Goal: Understand process/instructions: Learn about a topic

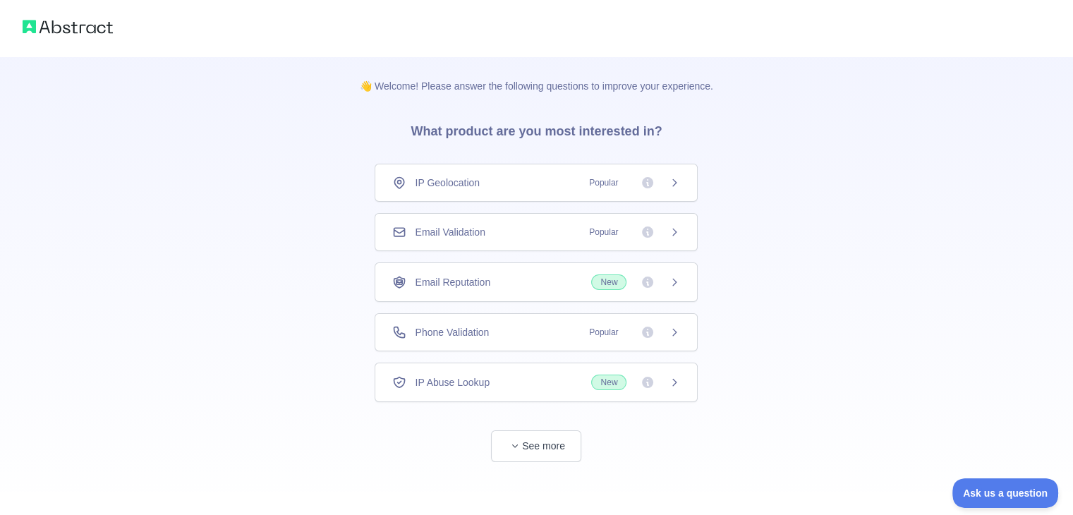
click at [564, 181] on div "IP Geolocation Popular" at bounding box center [536, 183] width 288 height 14
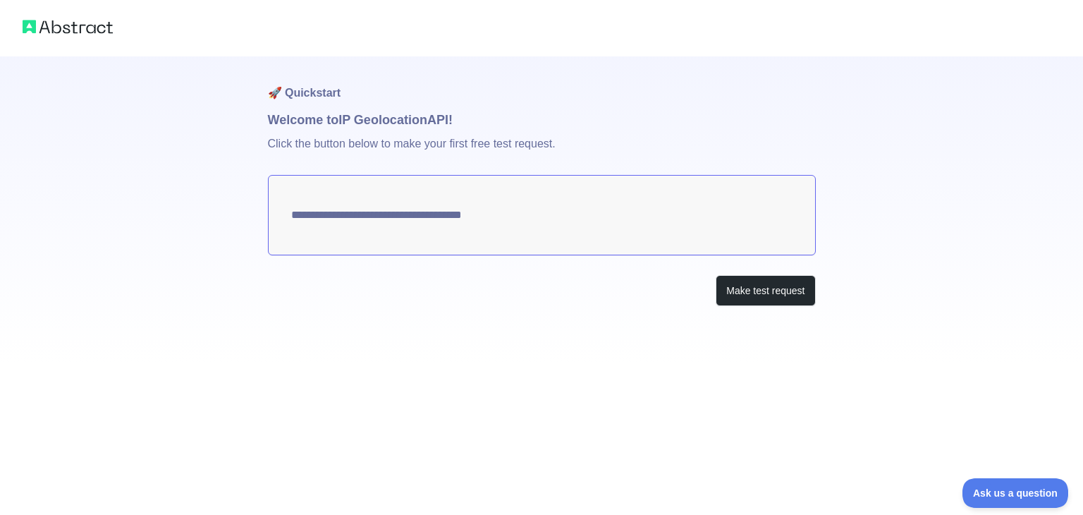
type textarea "**********"
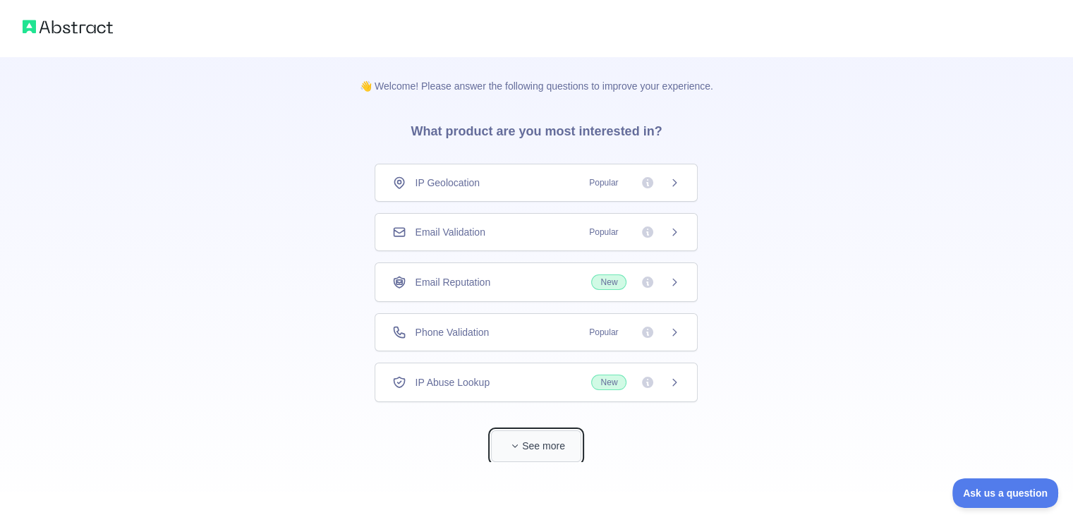
click at [535, 446] on button "See more" at bounding box center [536, 446] width 90 height 32
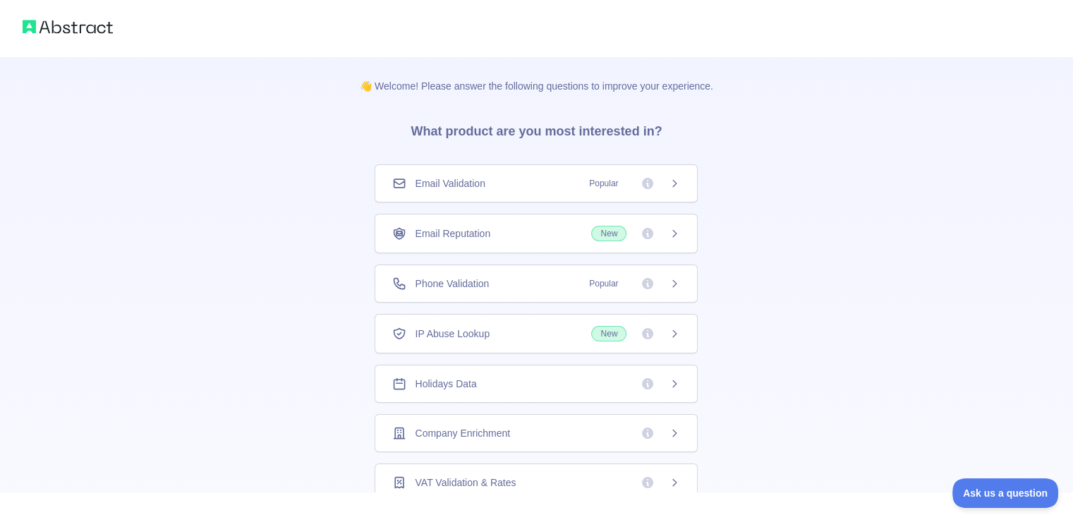
scroll to position [50, 0]
click at [519, 389] on div "Holidays Data" at bounding box center [536, 382] width 323 height 38
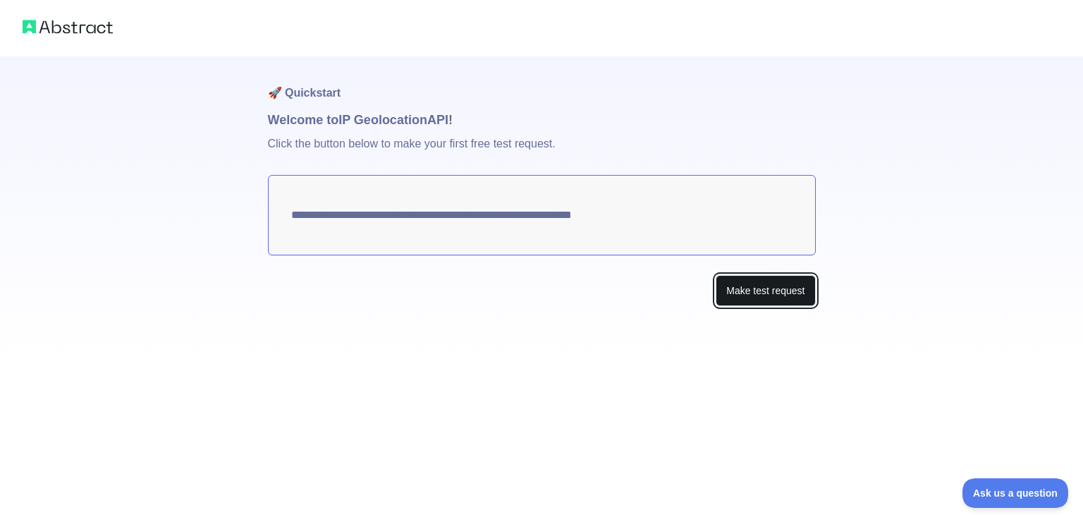
click at [757, 293] on button "Make test request" at bounding box center [765, 291] width 99 height 32
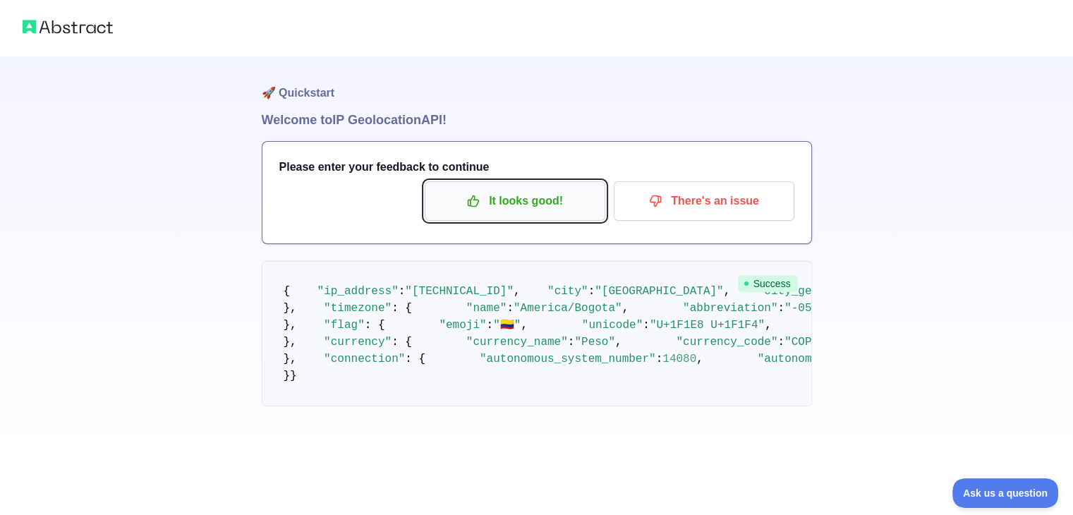
click at [580, 209] on p "It looks good!" at bounding box center [514, 201] width 159 height 24
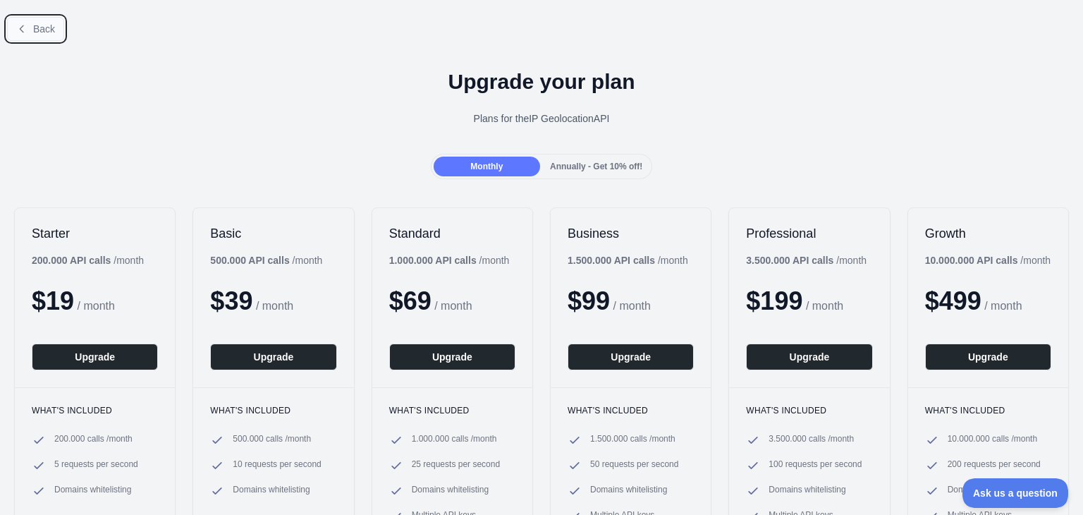
click at [38, 32] on span "Back" at bounding box center [44, 28] width 22 height 11
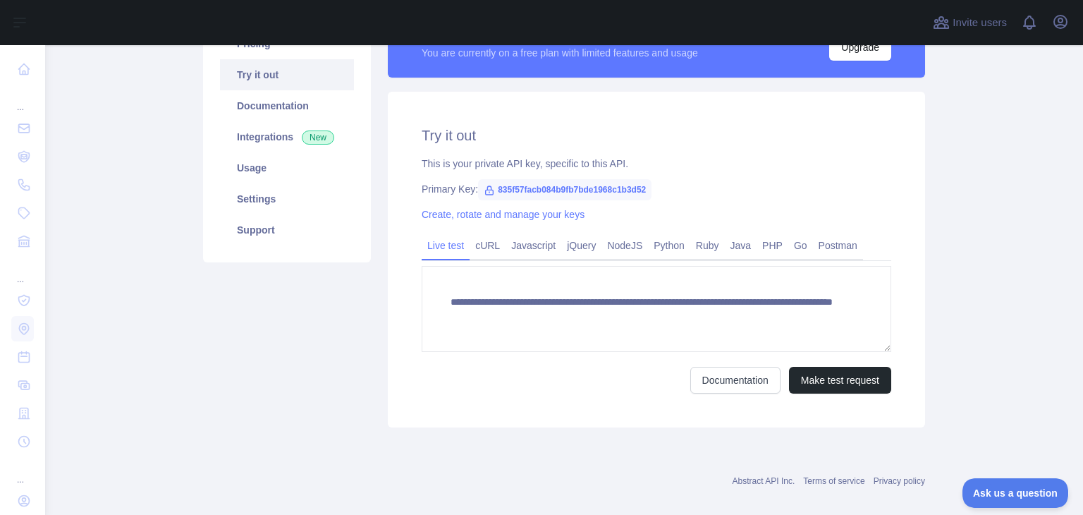
scroll to position [141, 0]
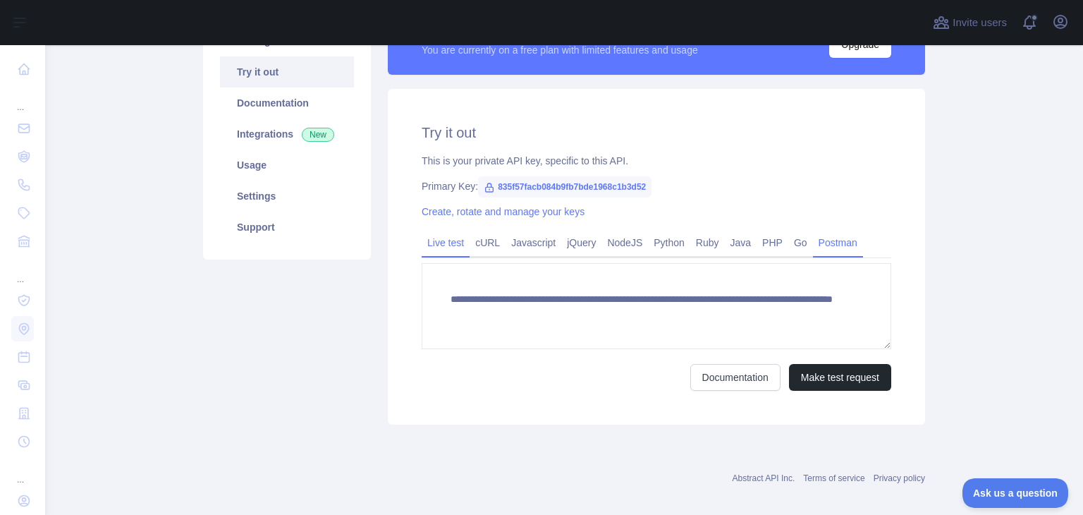
click at [824, 240] on link "Postman" at bounding box center [838, 242] width 50 height 23
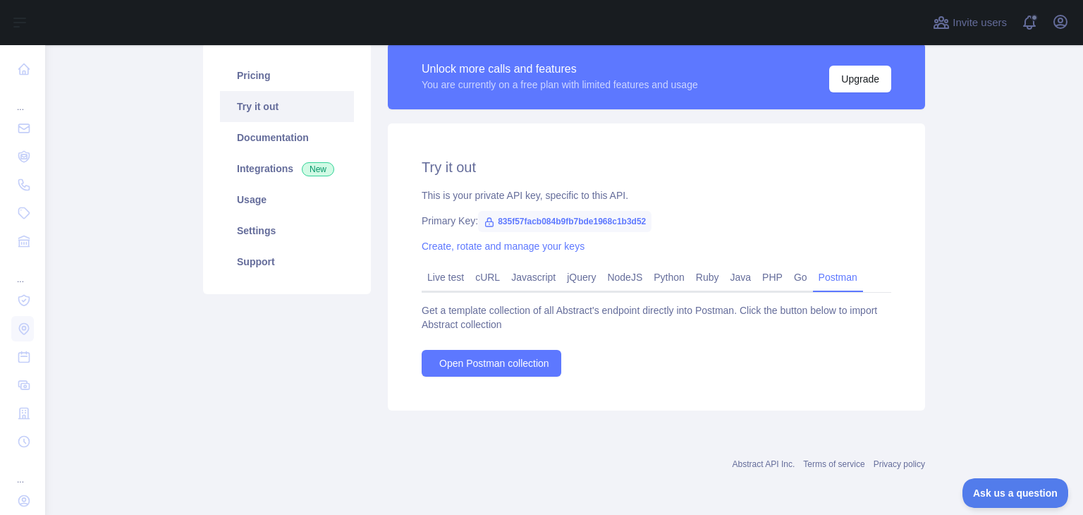
scroll to position [107, 0]
click at [513, 367] on span "Open Postman collection" at bounding box center [494, 363] width 110 height 14
click at [725, 286] on link "Java" at bounding box center [741, 277] width 32 height 23
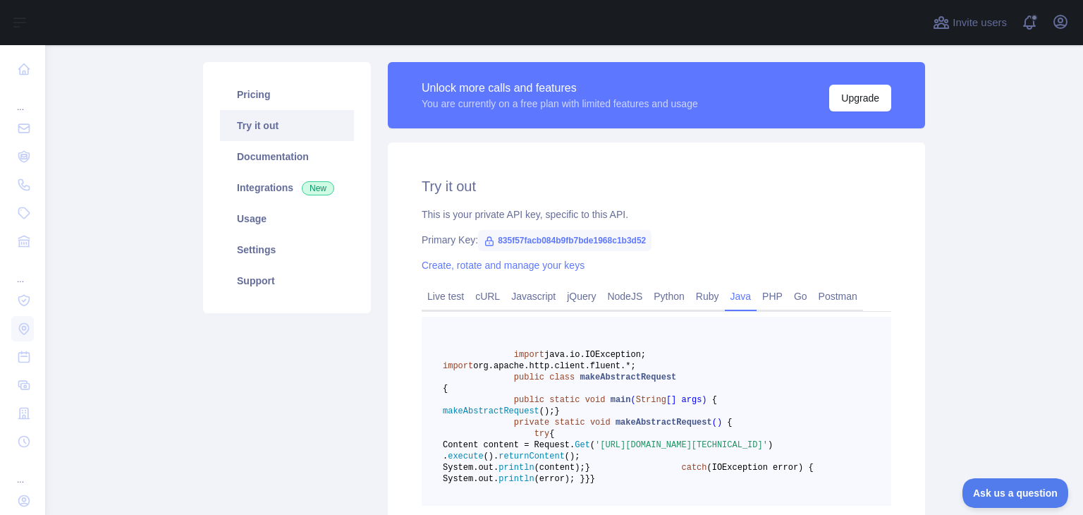
scroll to position [37, 0]
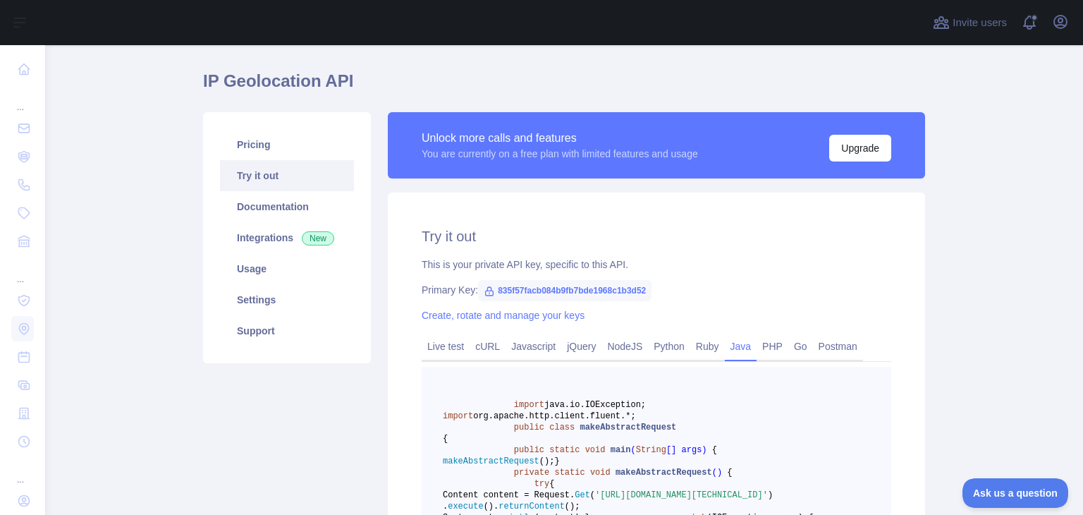
click at [520, 294] on span "835f57facb084b9fb7bde1968c1b3d52" at bounding box center [564, 290] width 173 height 21
drag, startPoint x: 487, startPoint y: 291, endPoint x: 645, endPoint y: 295, distance: 158.0
click at [645, 295] on span "835f57facb084b9fb7bde1968c1b3d52" at bounding box center [564, 290] width 173 height 21
copy span "835f57facb084b9fb7bde1968c1b3d52"
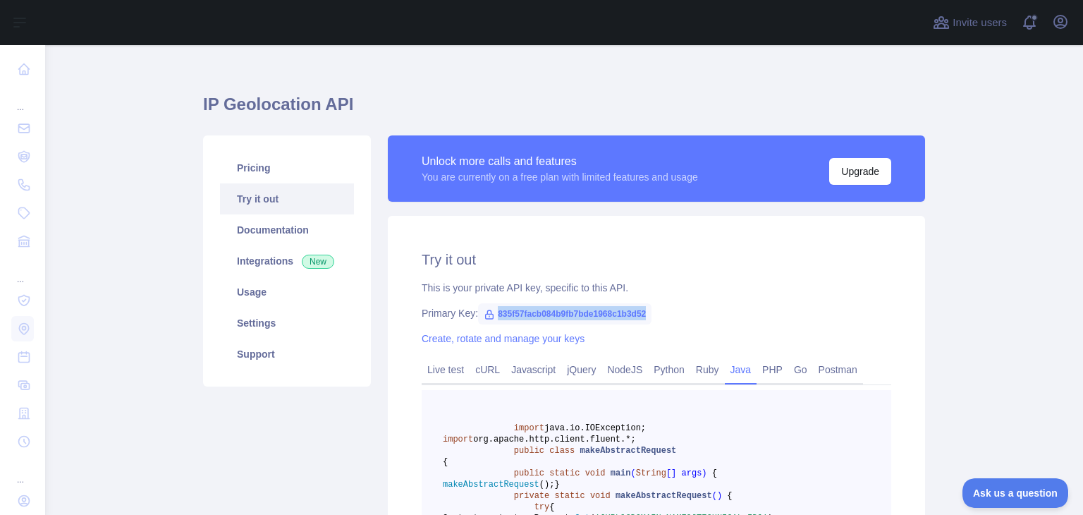
scroll to position [0, 0]
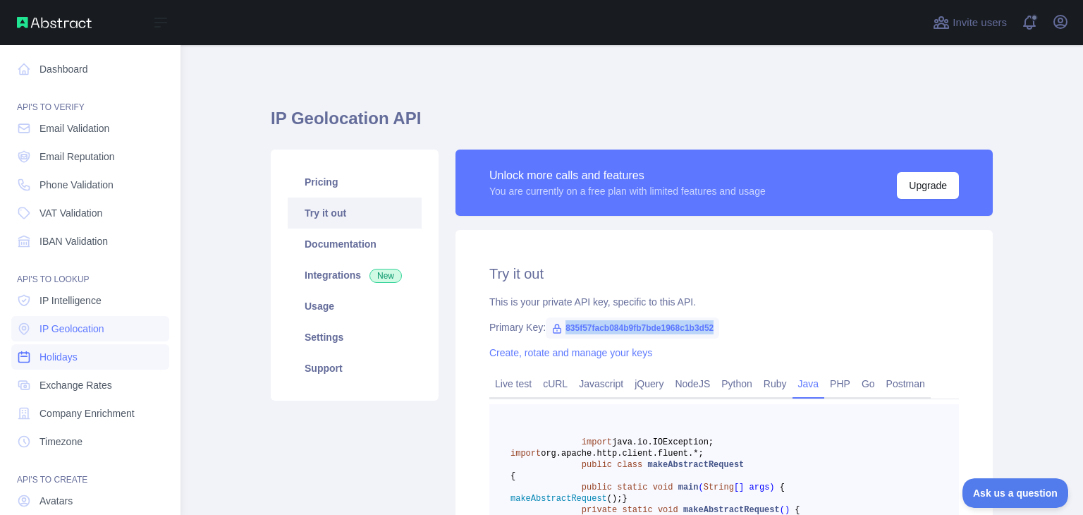
click at [81, 355] on link "Holidays" at bounding box center [90, 356] width 158 height 25
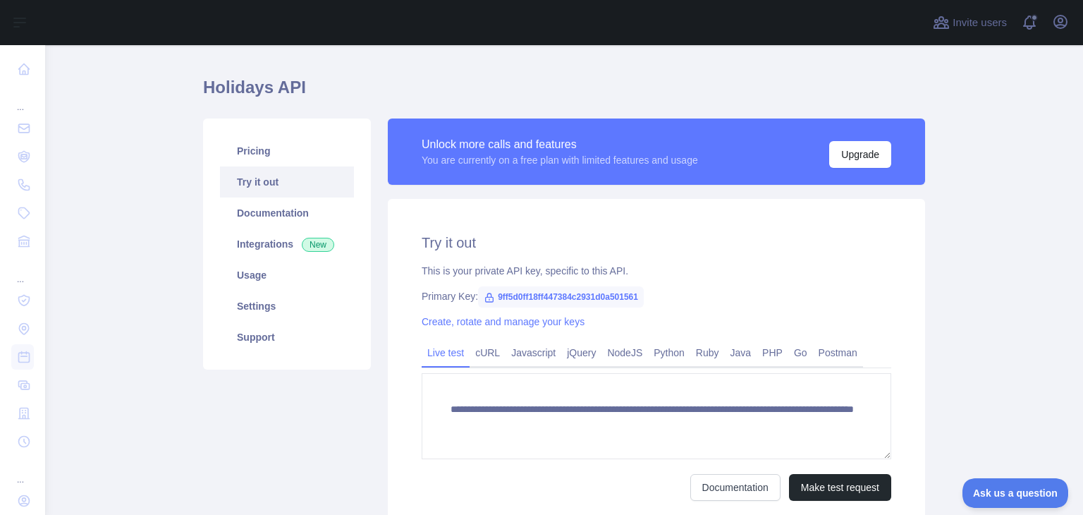
scroll to position [71, 0]
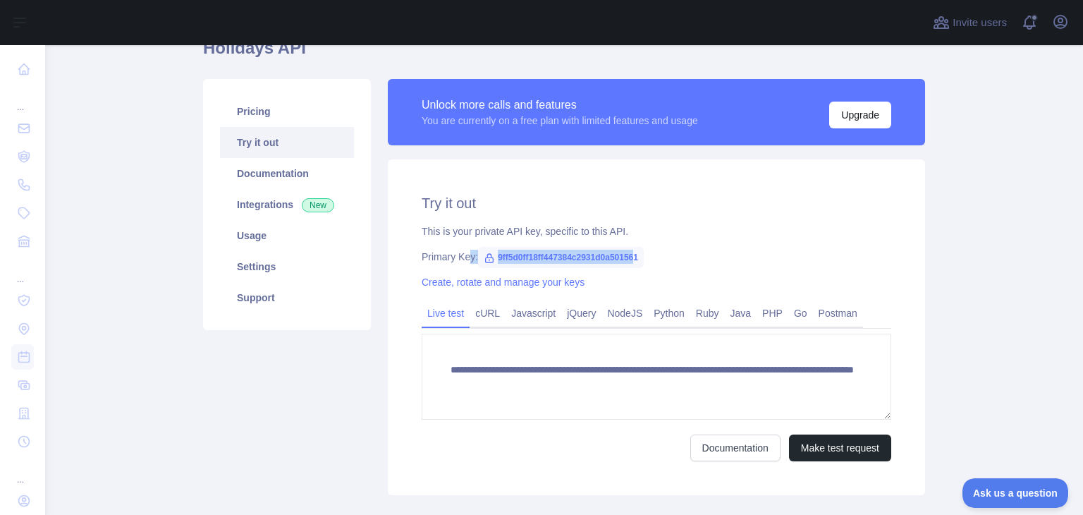
drag, startPoint x: 629, startPoint y: 254, endPoint x: 463, endPoint y: 238, distance: 167.2
click at [463, 238] on div "**********" at bounding box center [656, 327] width 537 height 336
drag, startPoint x: 510, startPoint y: 256, endPoint x: 493, endPoint y: 256, distance: 16.9
click at [509, 256] on span "9ff5d0ff18ff447384c2931d0a501561" at bounding box center [561, 257] width 166 height 21
click at [485, 255] on icon at bounding box center [489, 257] width 11 height 11
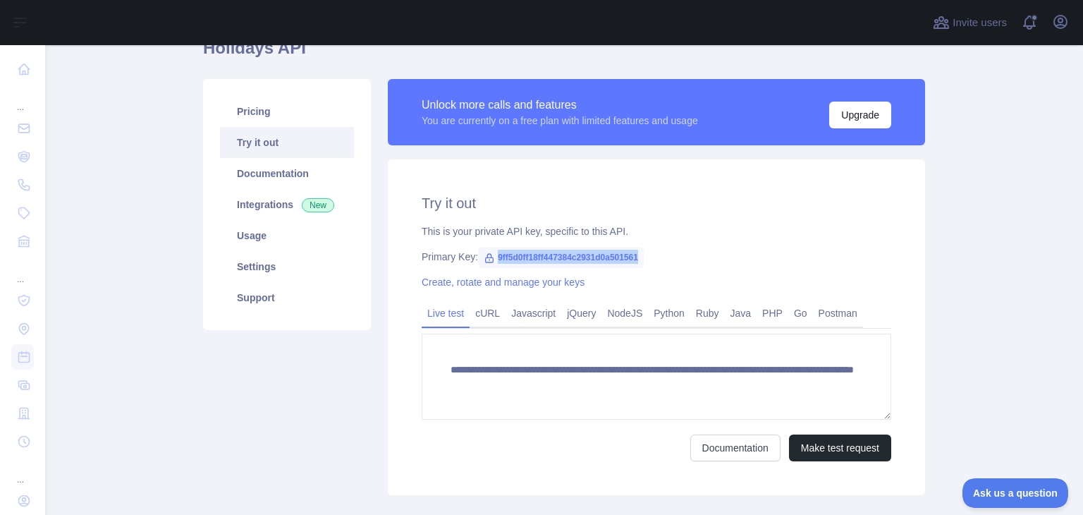
drag, startPoint x: 488, startPoint y: 256, endPoint x: 642, endPoint y: 252, distance: 153.8
click at [642, 252] on div "Primary Key: 9ff5d0ff18ff447384c2931d0a501561" at bounding box center [657, 257] width 470 height 14
copy span "9ff5d0ff18ff447384c2931d0a501561"
